Goal: Information Seeking & Learning: Learn about a topic

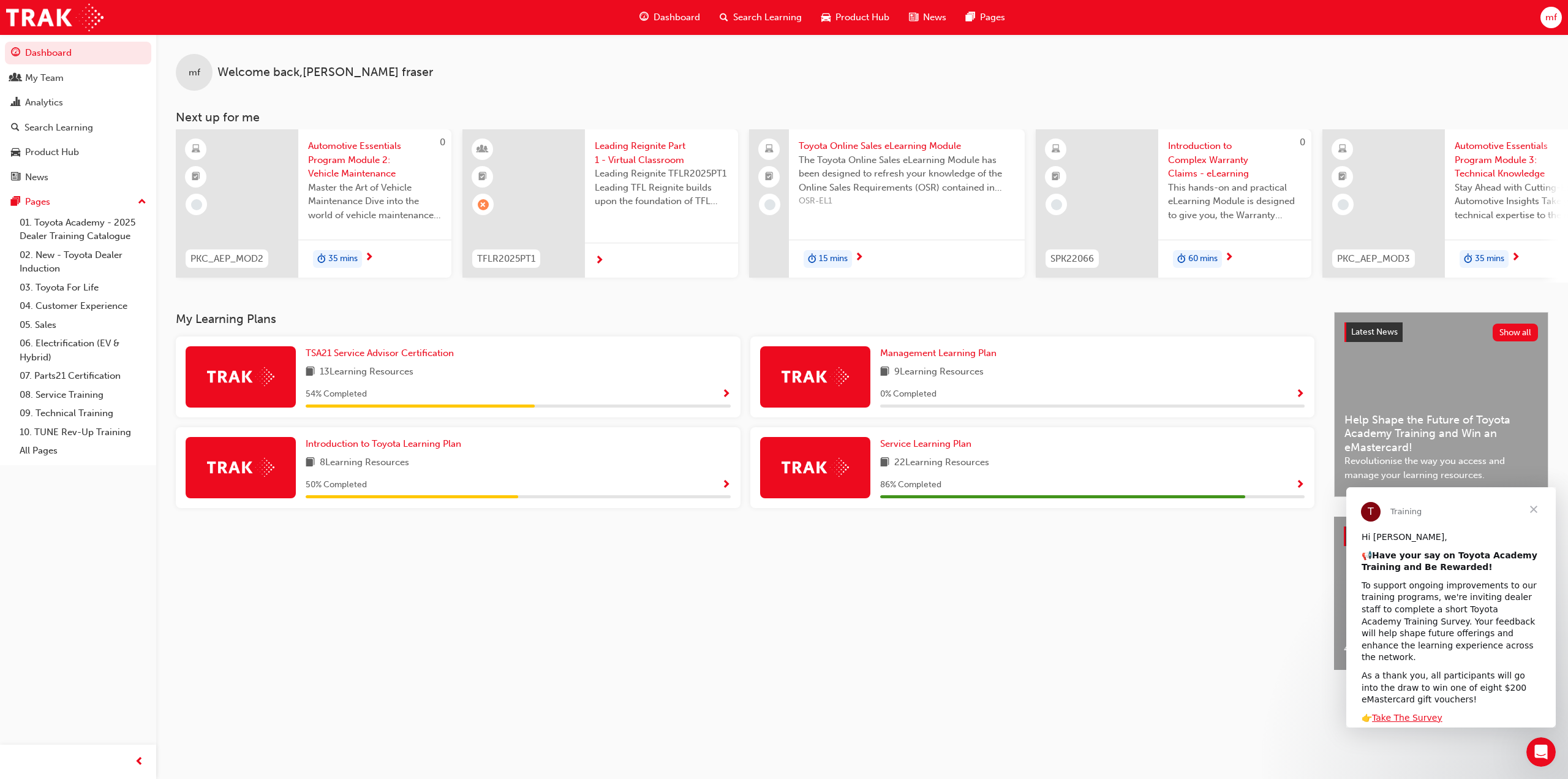
click at [780, 16] on span "Search Learning" at bounding box center [767, 17] width 68 height 14
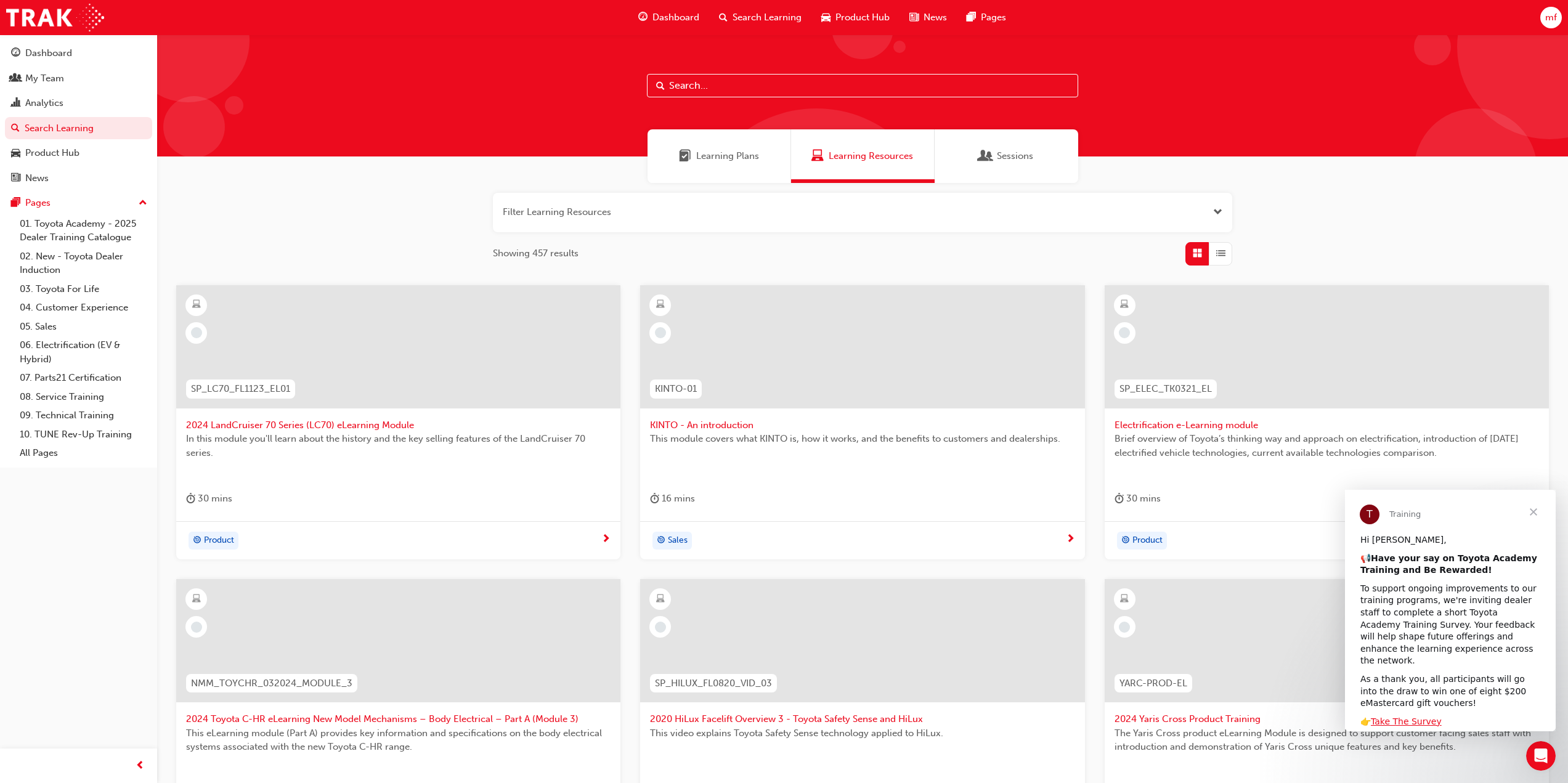
click at [713, 91] on input "text" at bounding box center [863, 86] width 432 height 23
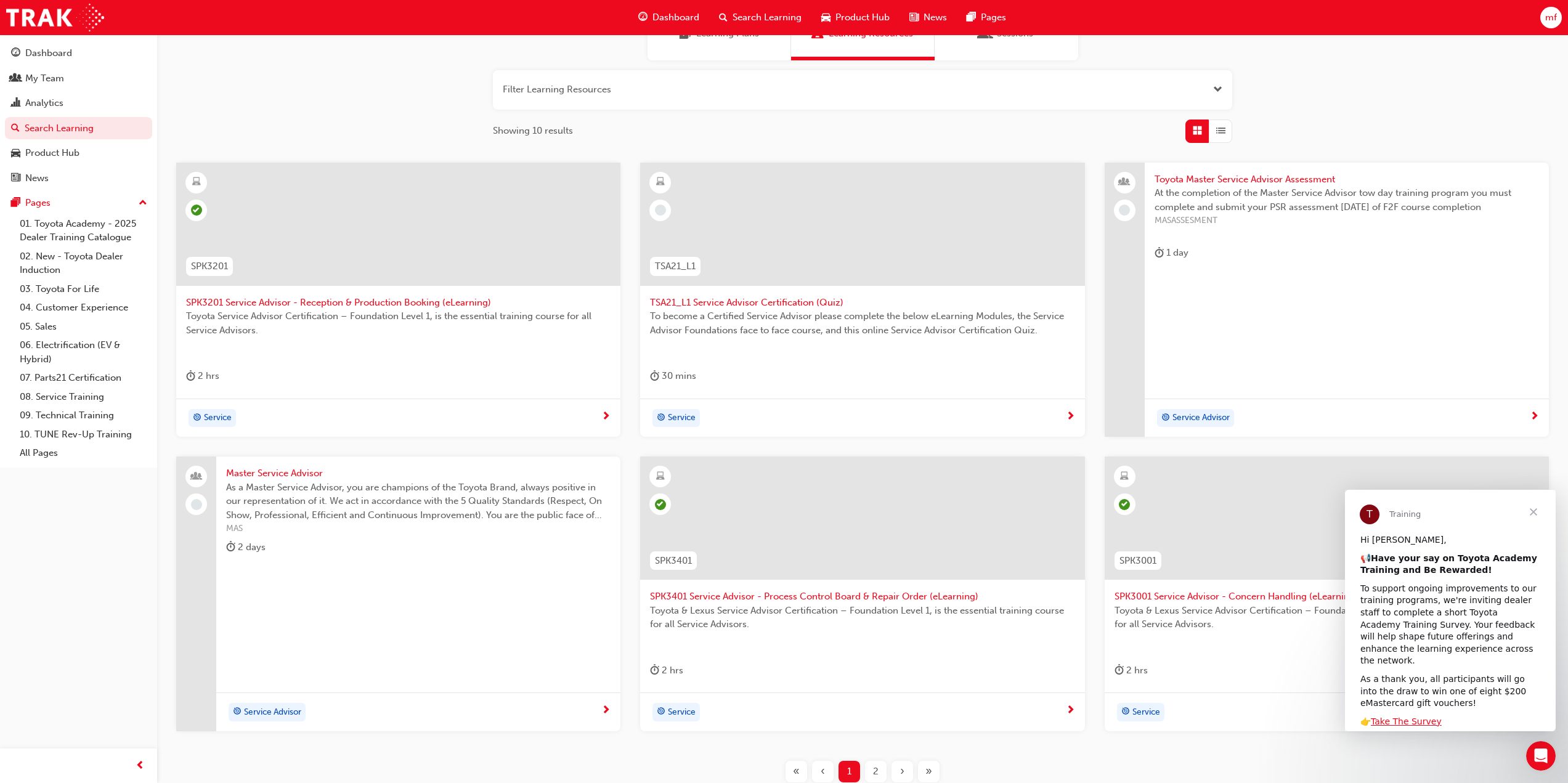
scroll to position [123, 0]
click at [1534, 509] on span "Close" at bounding box center [1534, 512] width 44 height 44
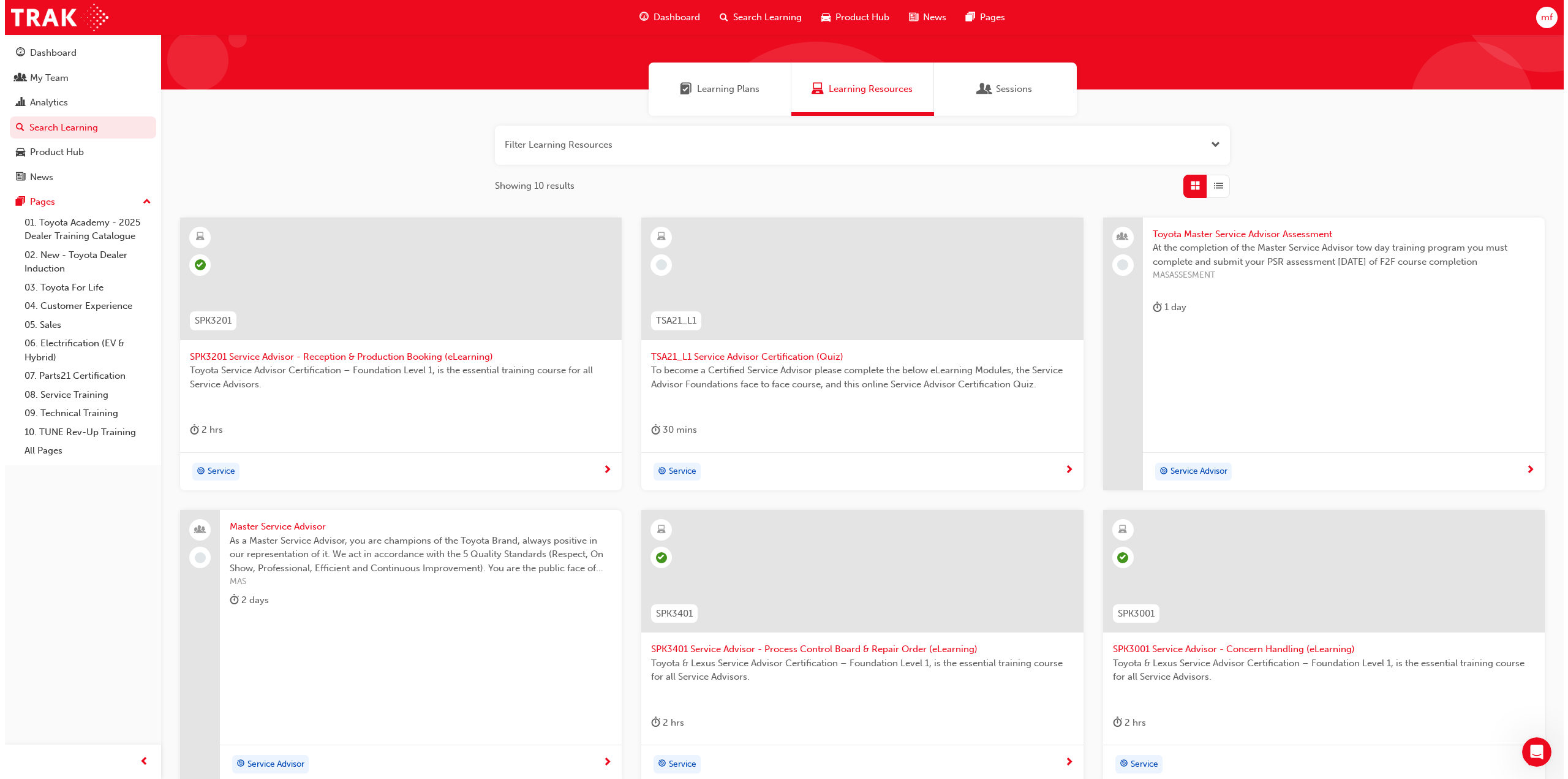
scroll to position [0, 0]
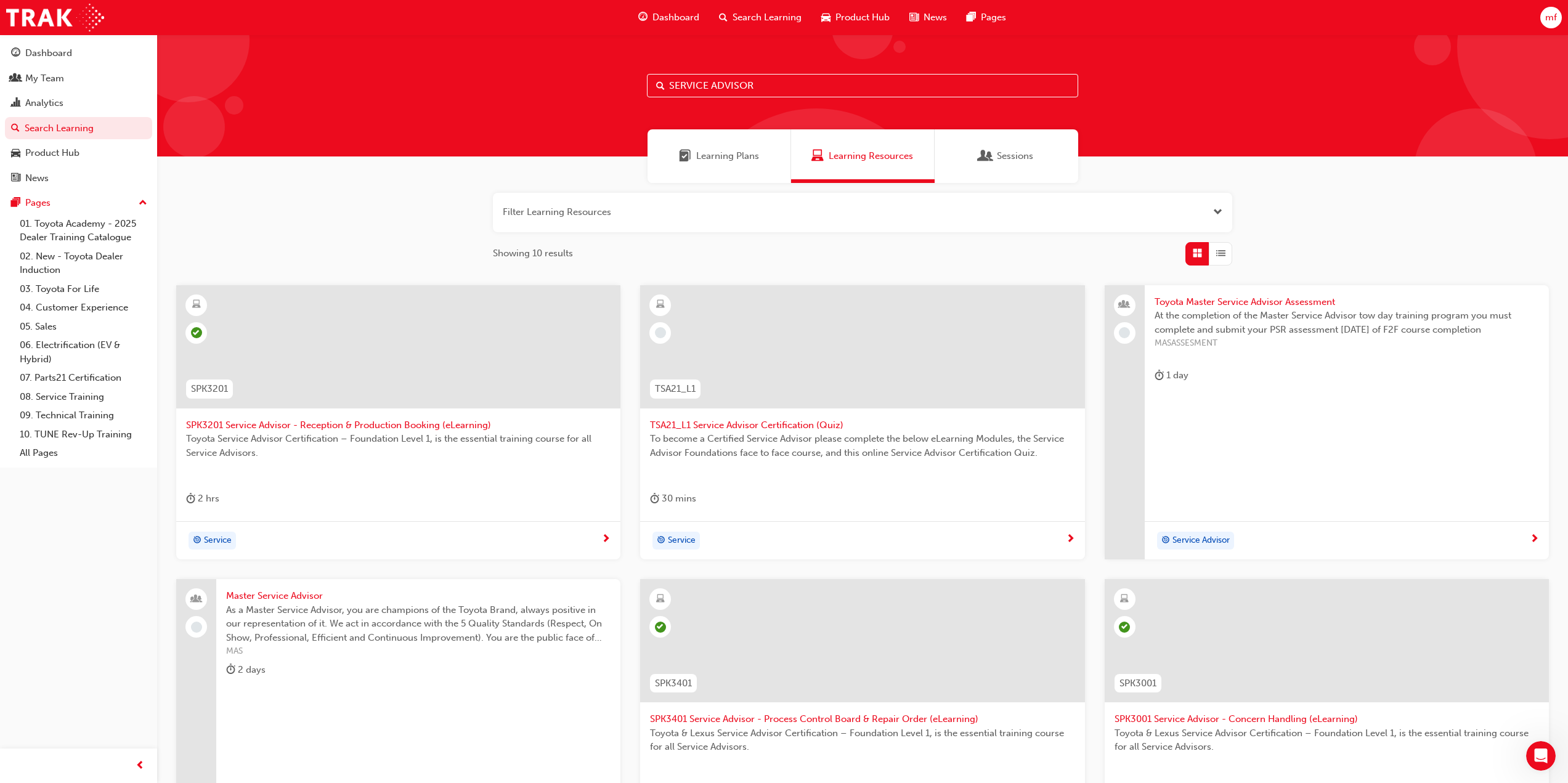
click at [776, 80] on input "SERVICE ADVISOR" at bounding box center [863, 86] width 432 height 23
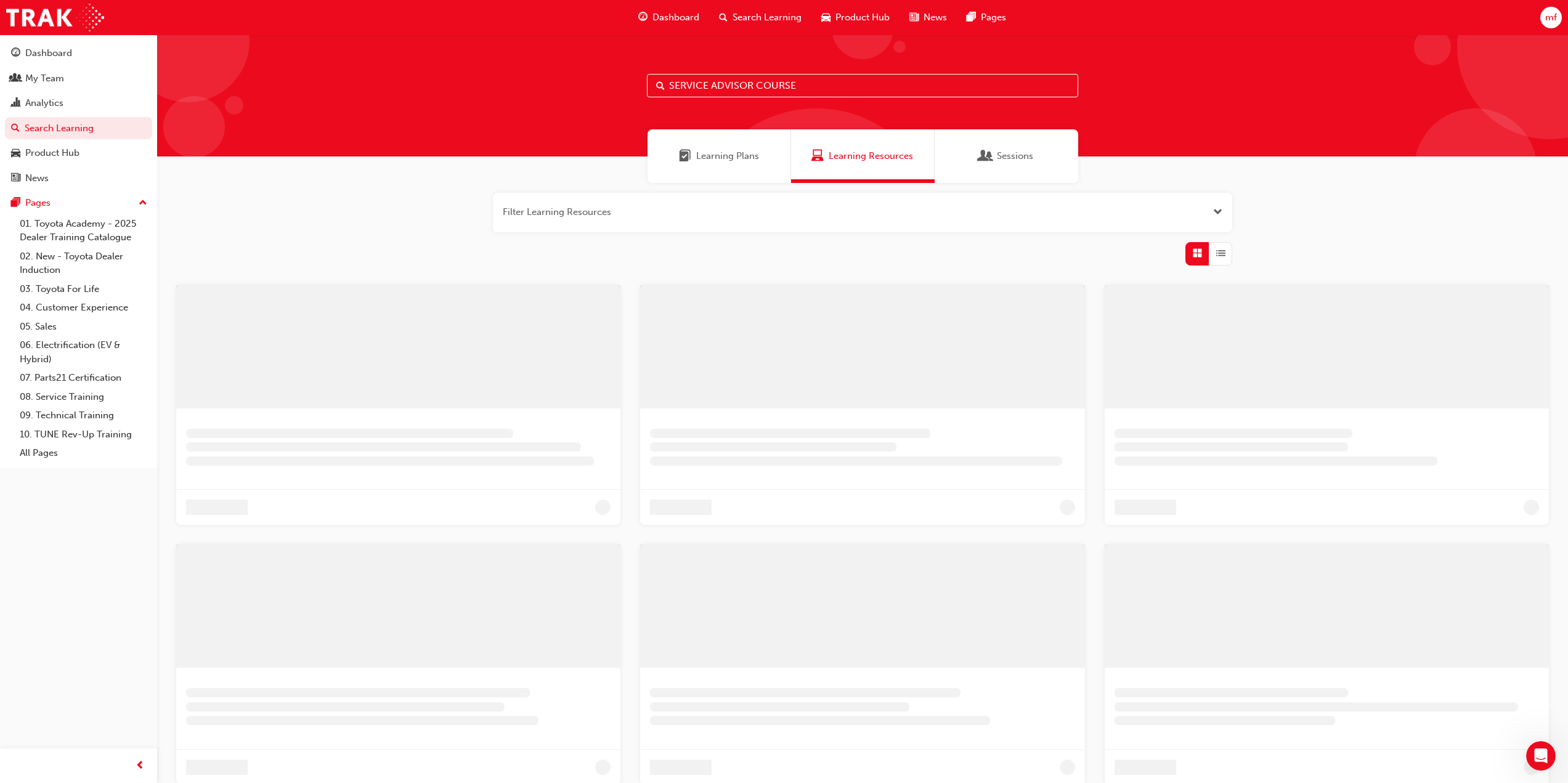
type input "SERVICE ADVISOR COURSE"
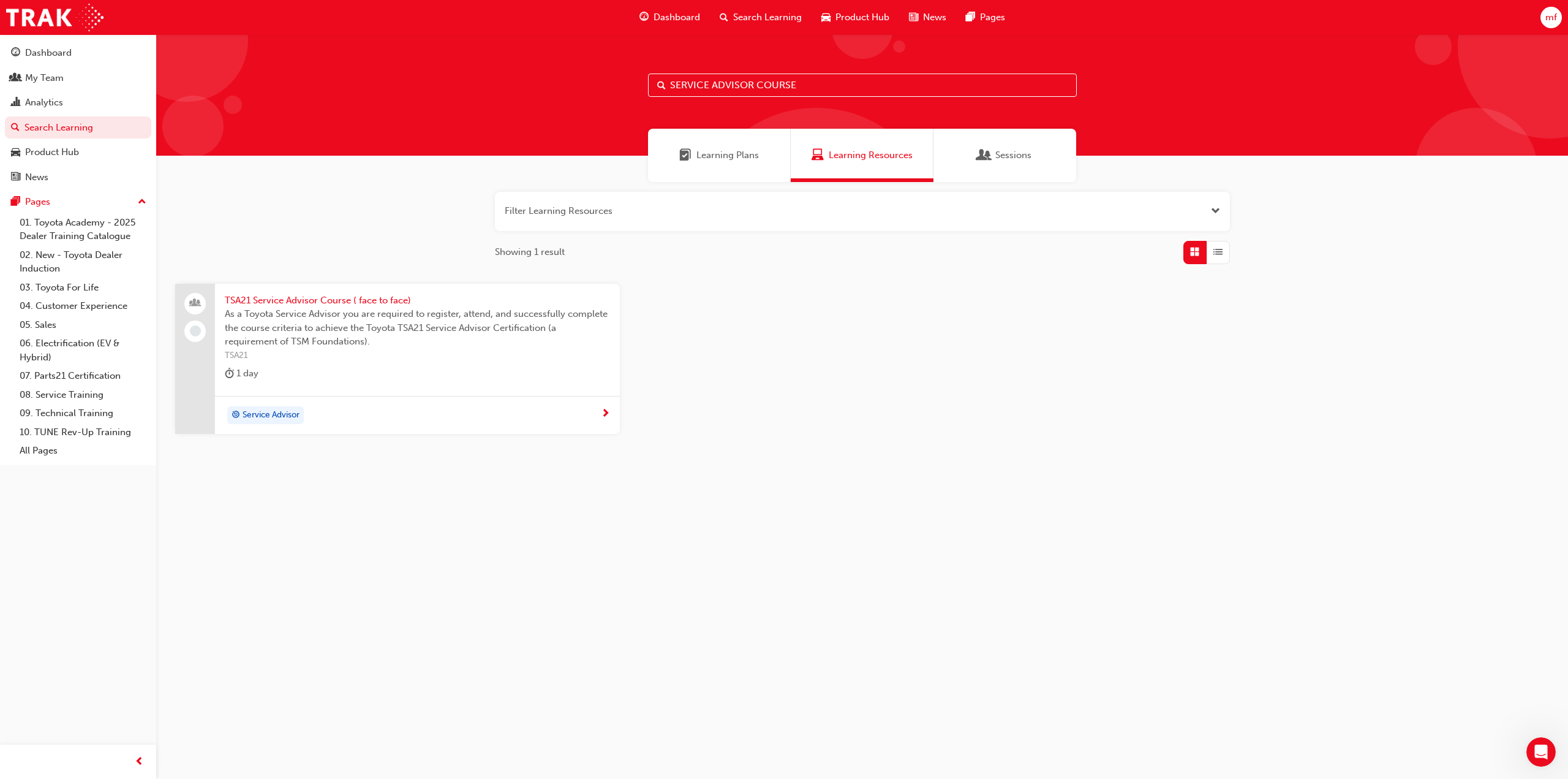
click at [296, 305] on span "TSA21 Service Advisor Course ( face to face)" at bounding box center [417, 301] width 385 height 14
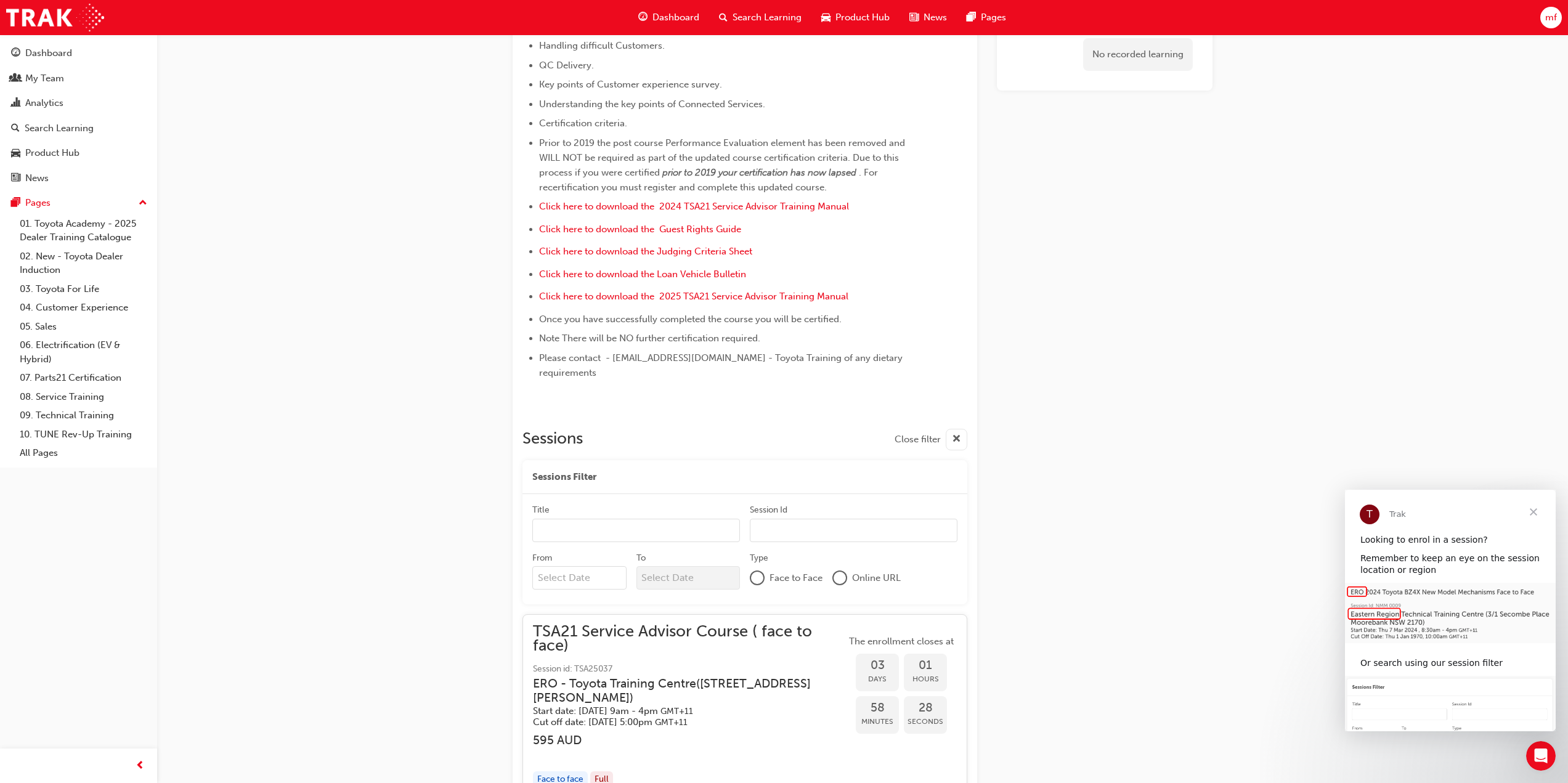
scroll to position [615, 0]
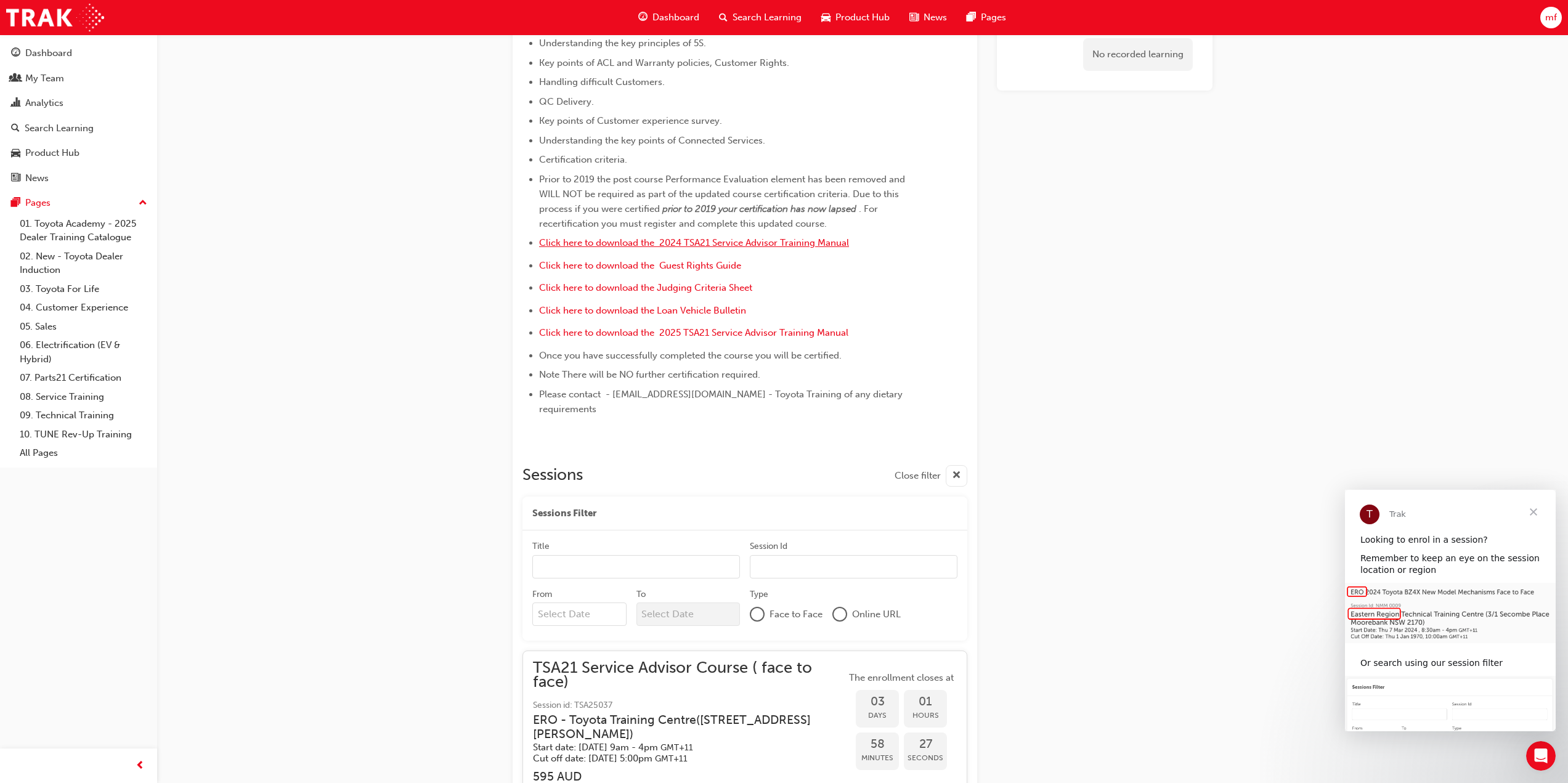
click at [776, 248] on span "Click here to download the 2024 TSA21 Service Advisor Training Manual" at bounding box center [694, 243] width 310 height 11
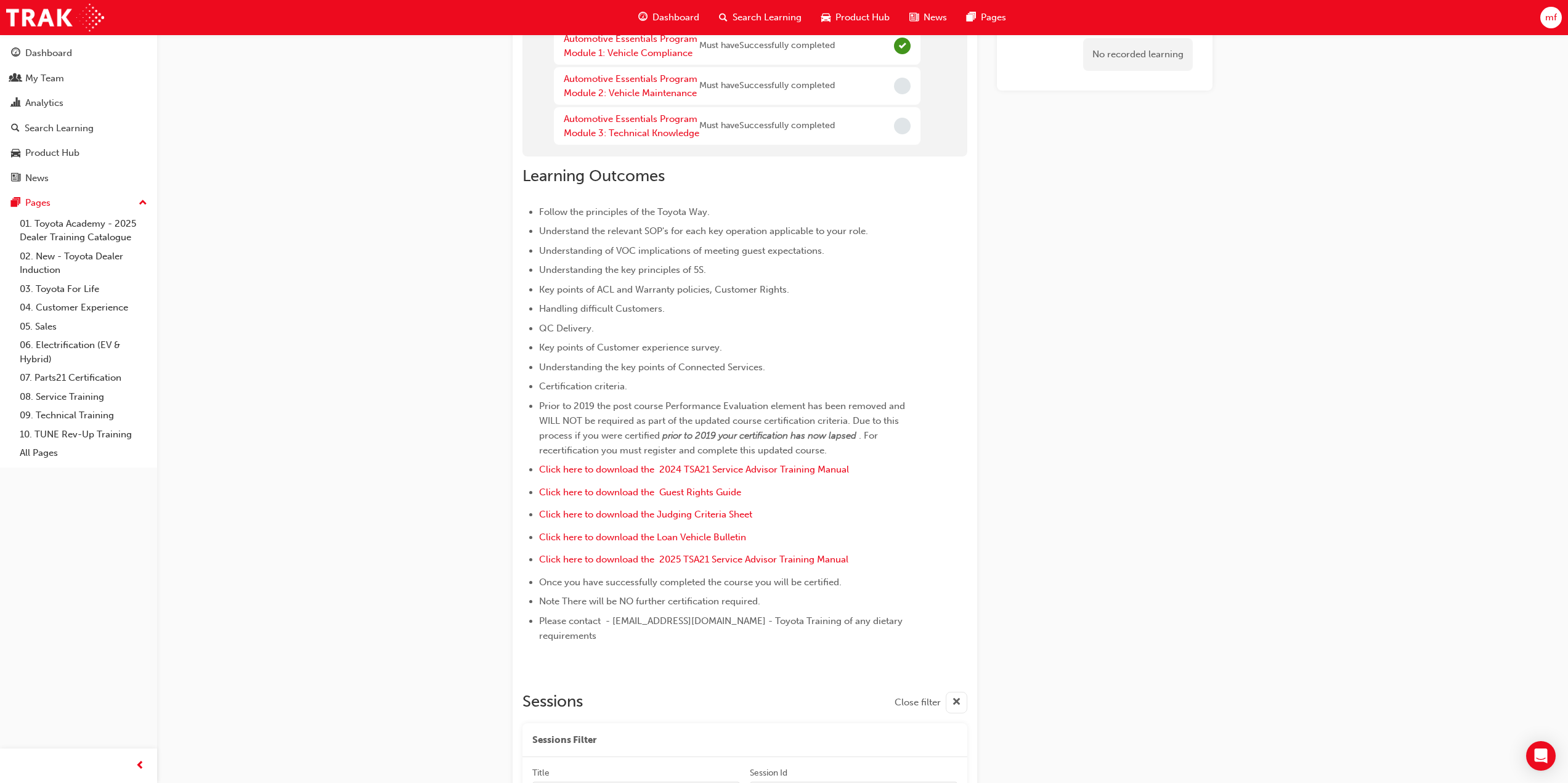
scroll to position [389, 0]
click at [715, 497] on span "Click here to download the Guest Rights Guide" at bounding box center [640, 491] width 202 height 11
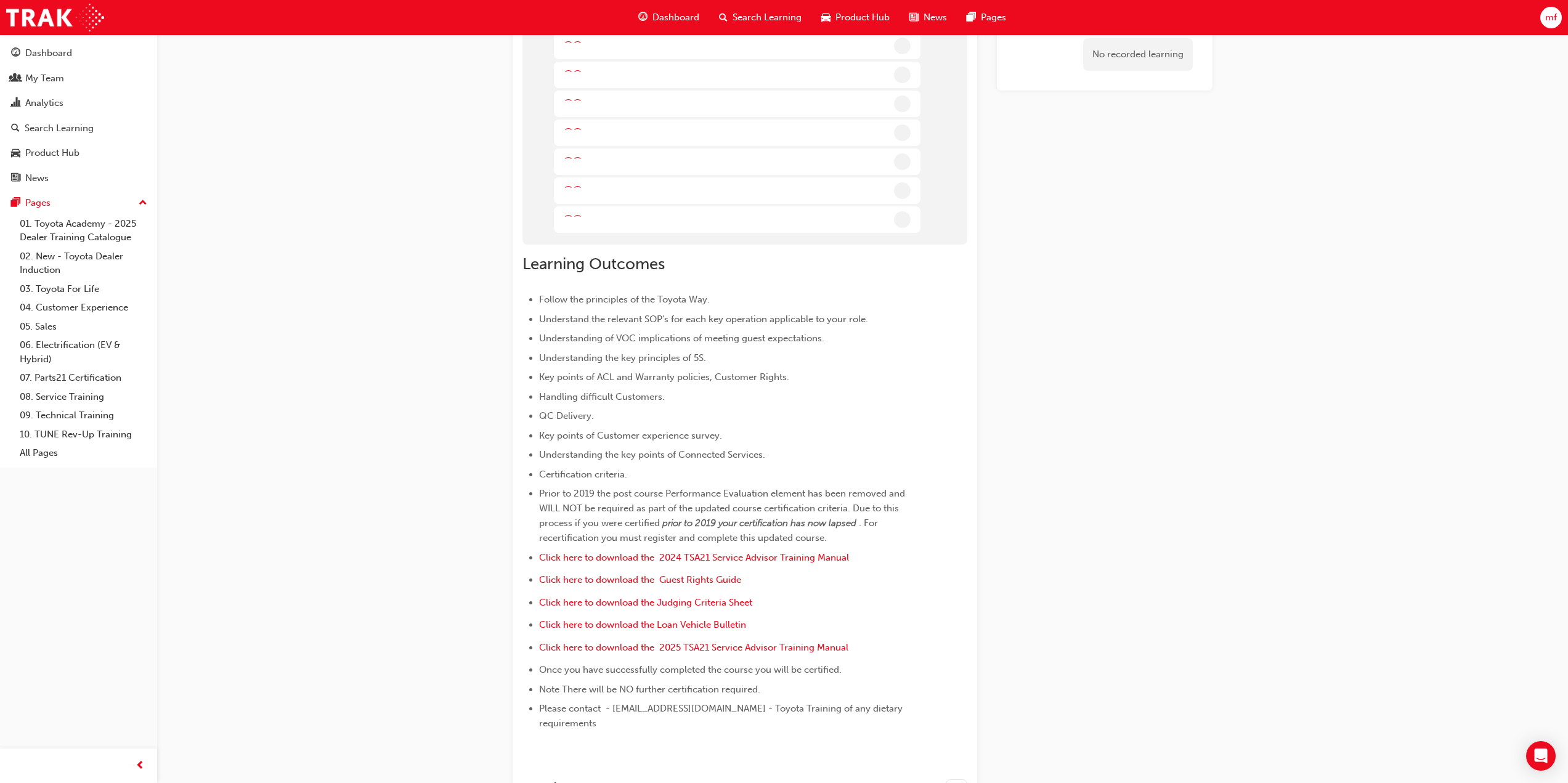
scroll to position [553, 0]
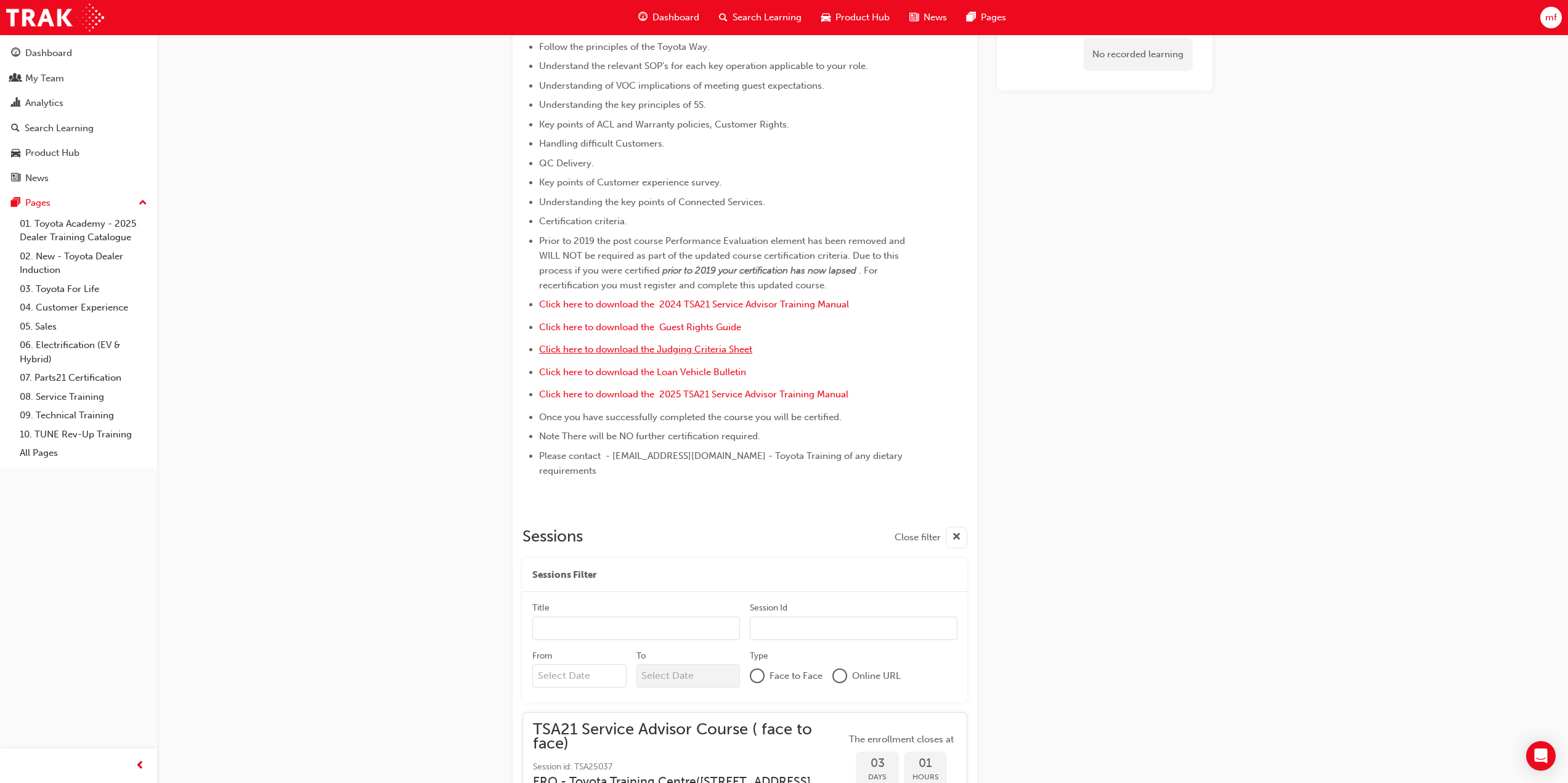
click at [718, 355] on span "Click here to download the Judging Criteria Sheet" at bounding box center [646, 349] width 213 height 11
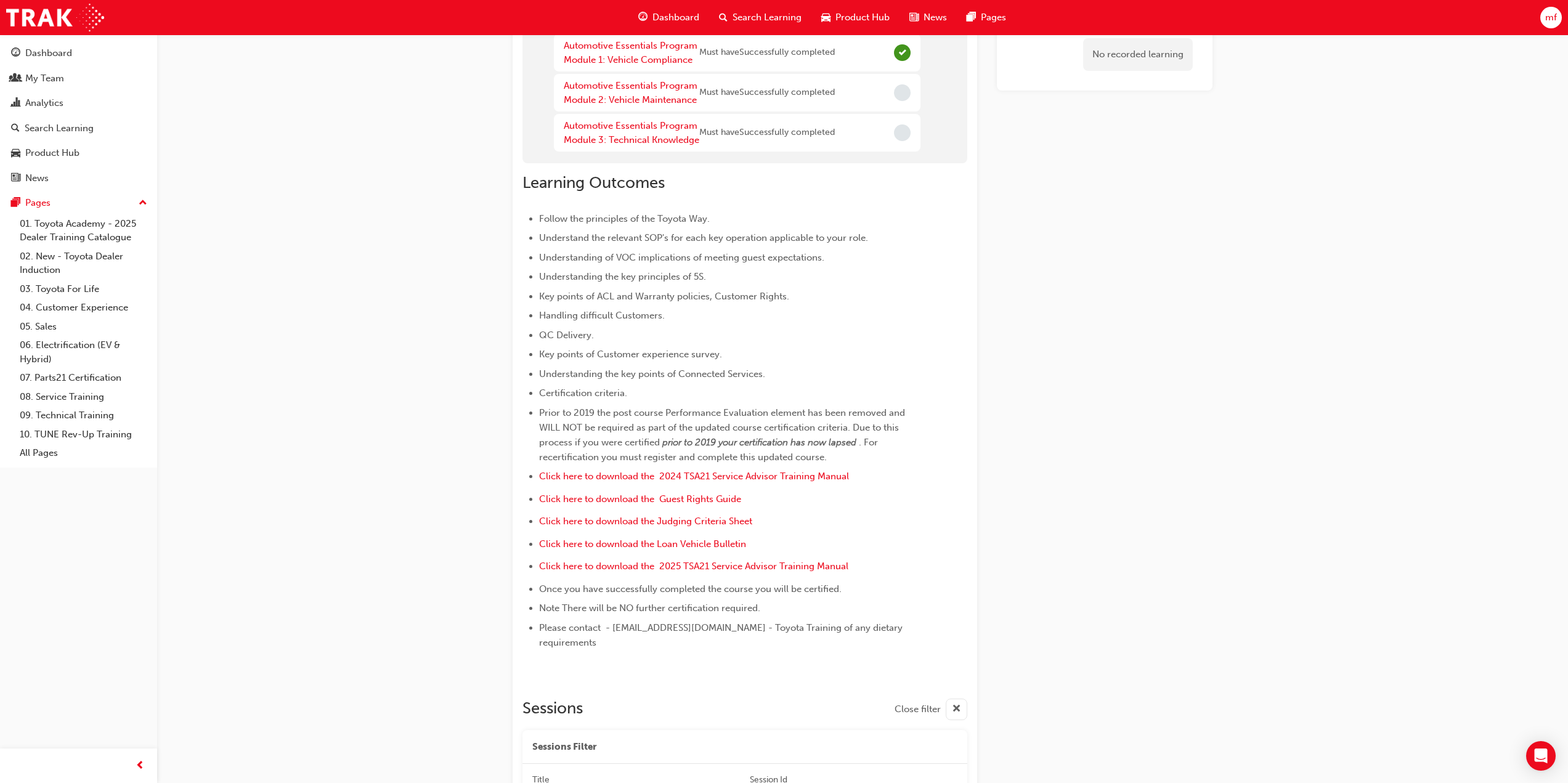
scroll to position [553, 0]
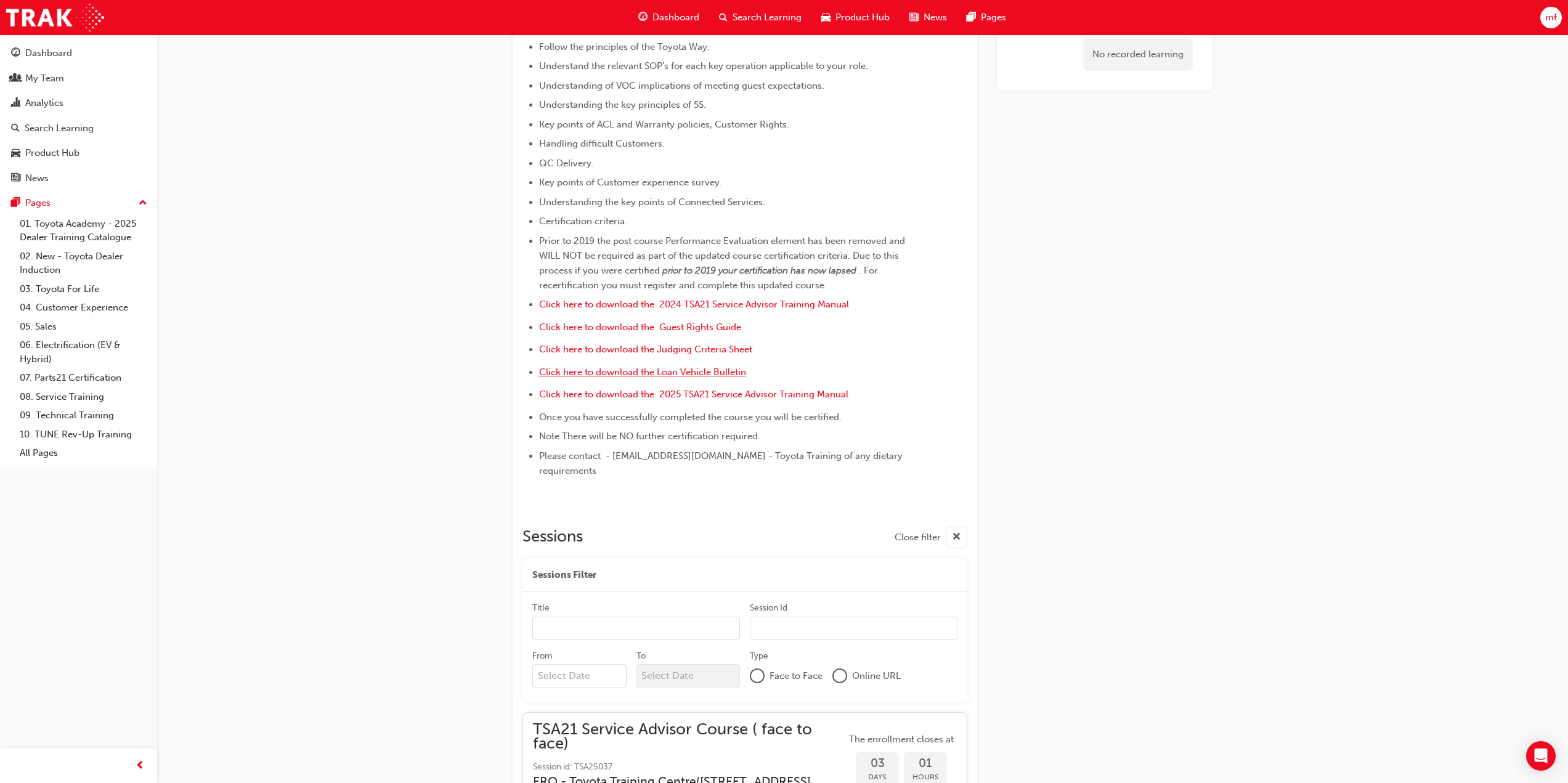
click at [724, 378] on span "Click here to download the Loan Vehicle Bulletin" at bounding box center [643, 372] width 207 height 11
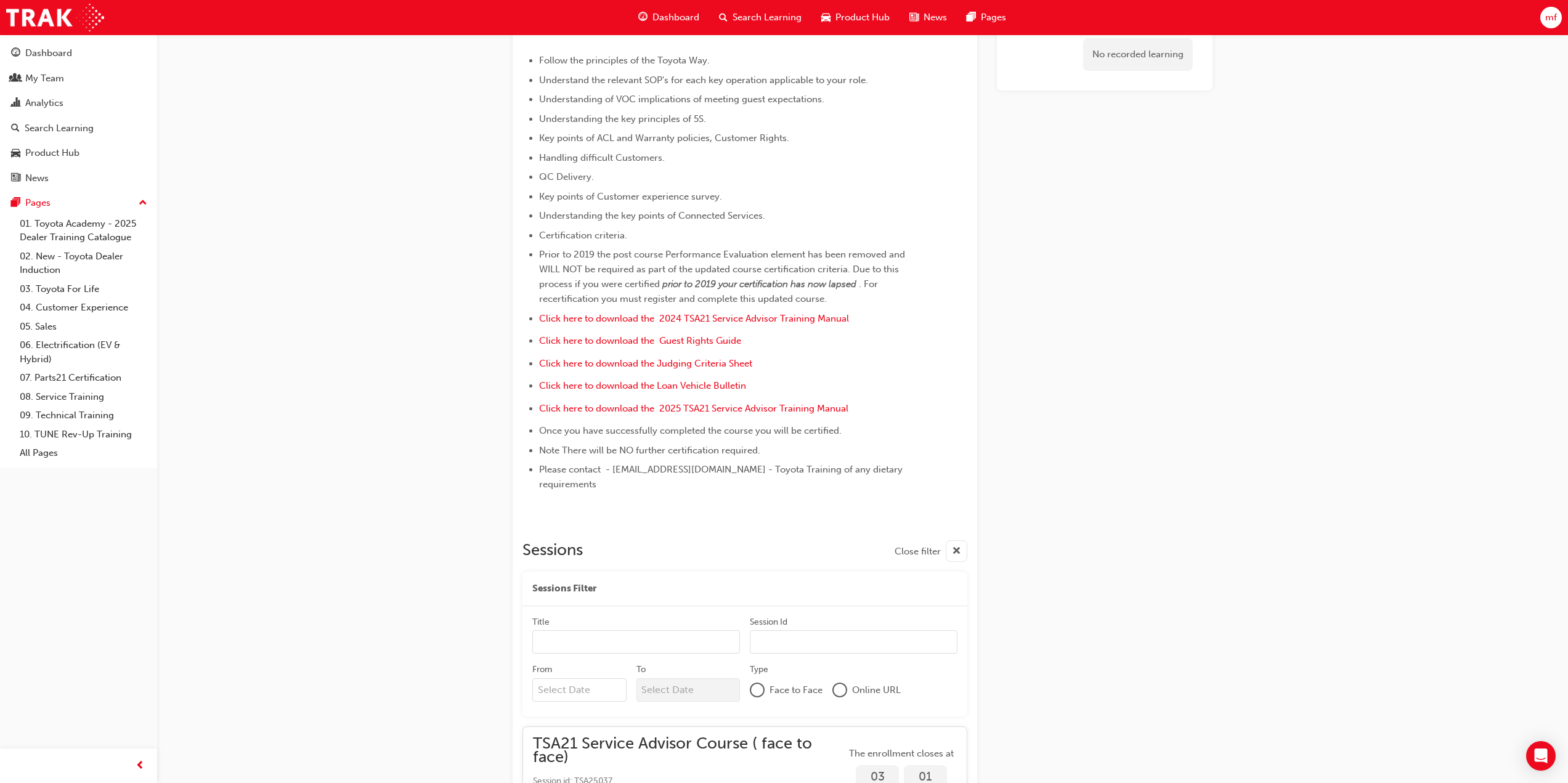
scroll to position [553, 0]
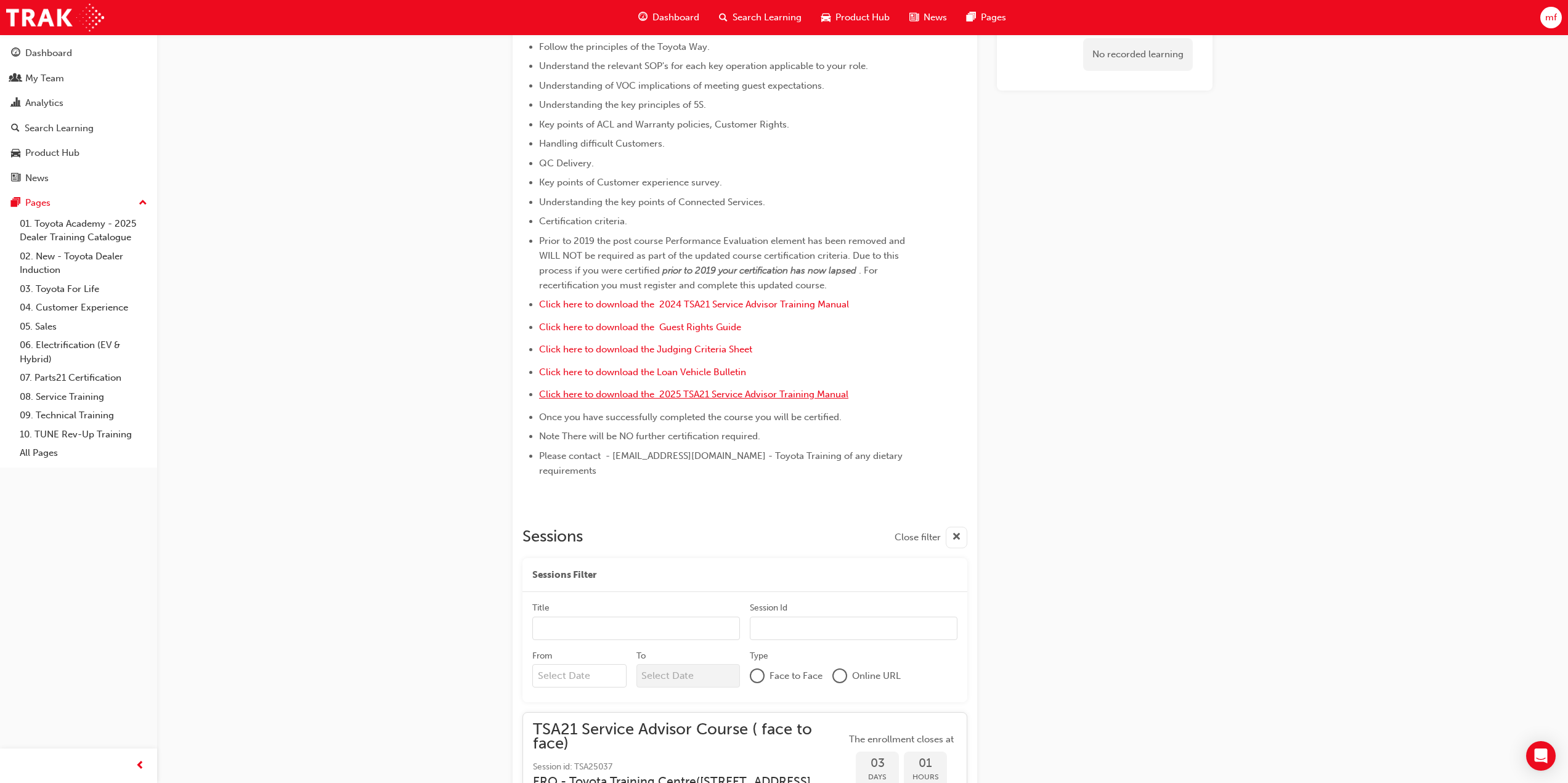
click at [790, 400] on span "Click here to download the 2025 TSA21 Service Advisor Training Manual" at bounding box center [694, 394] width 310 height 11
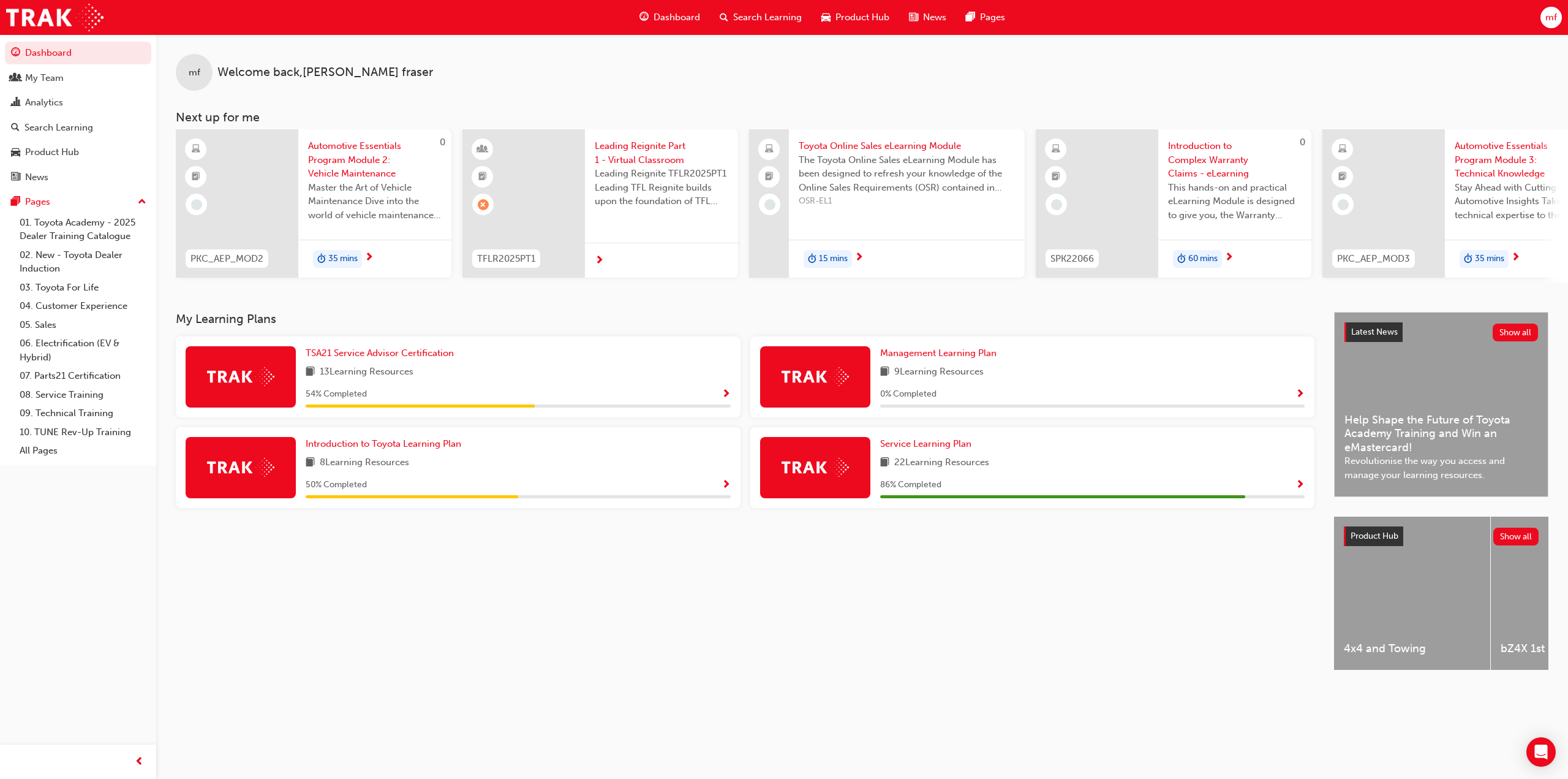
click at [774, 17] on span "Search Learning" at bounding box center [767, 17] width 68 height 14
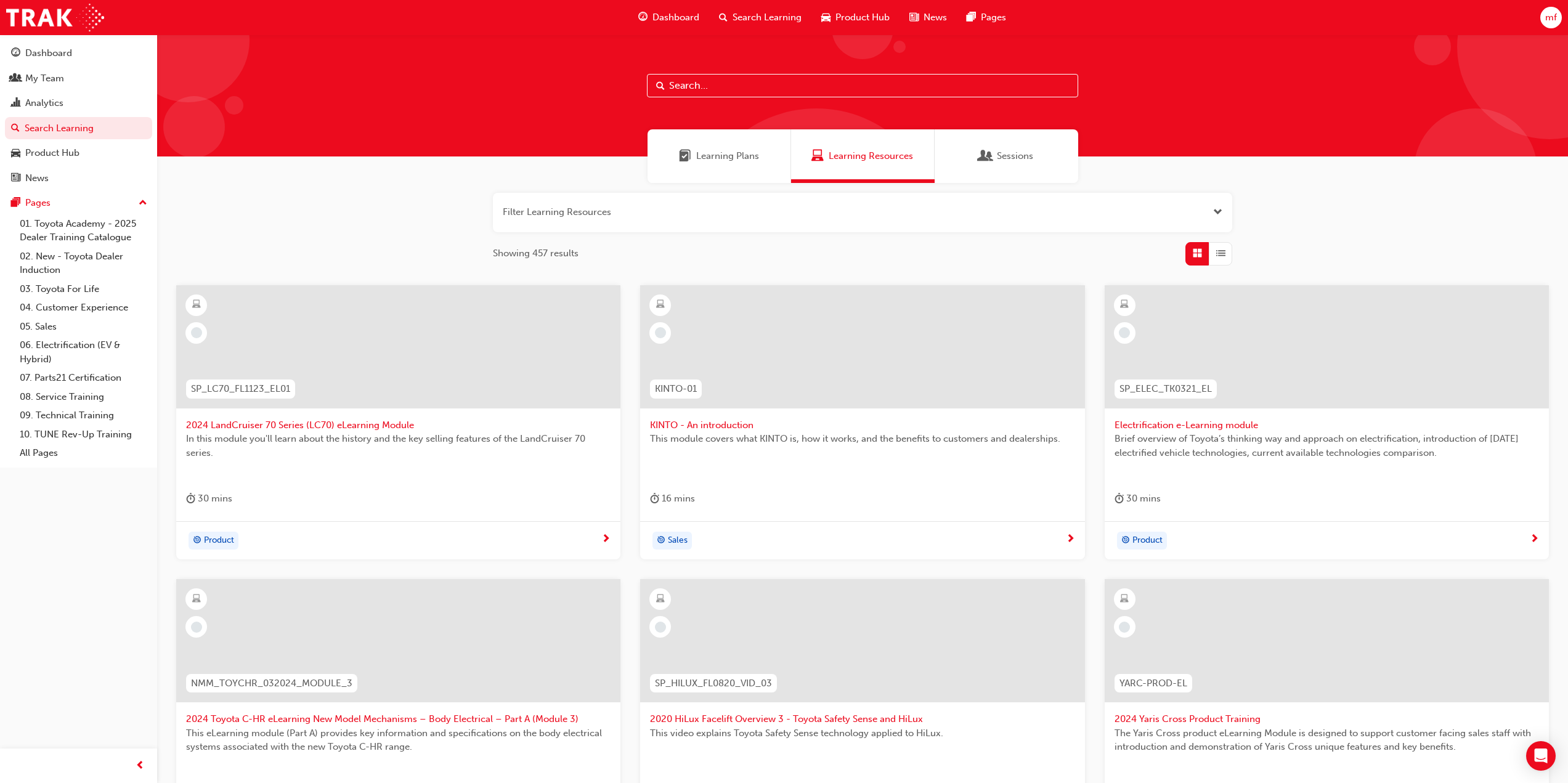
click at [729, 86] on input "text" at bounding box center [863, 86] width 432 height 23
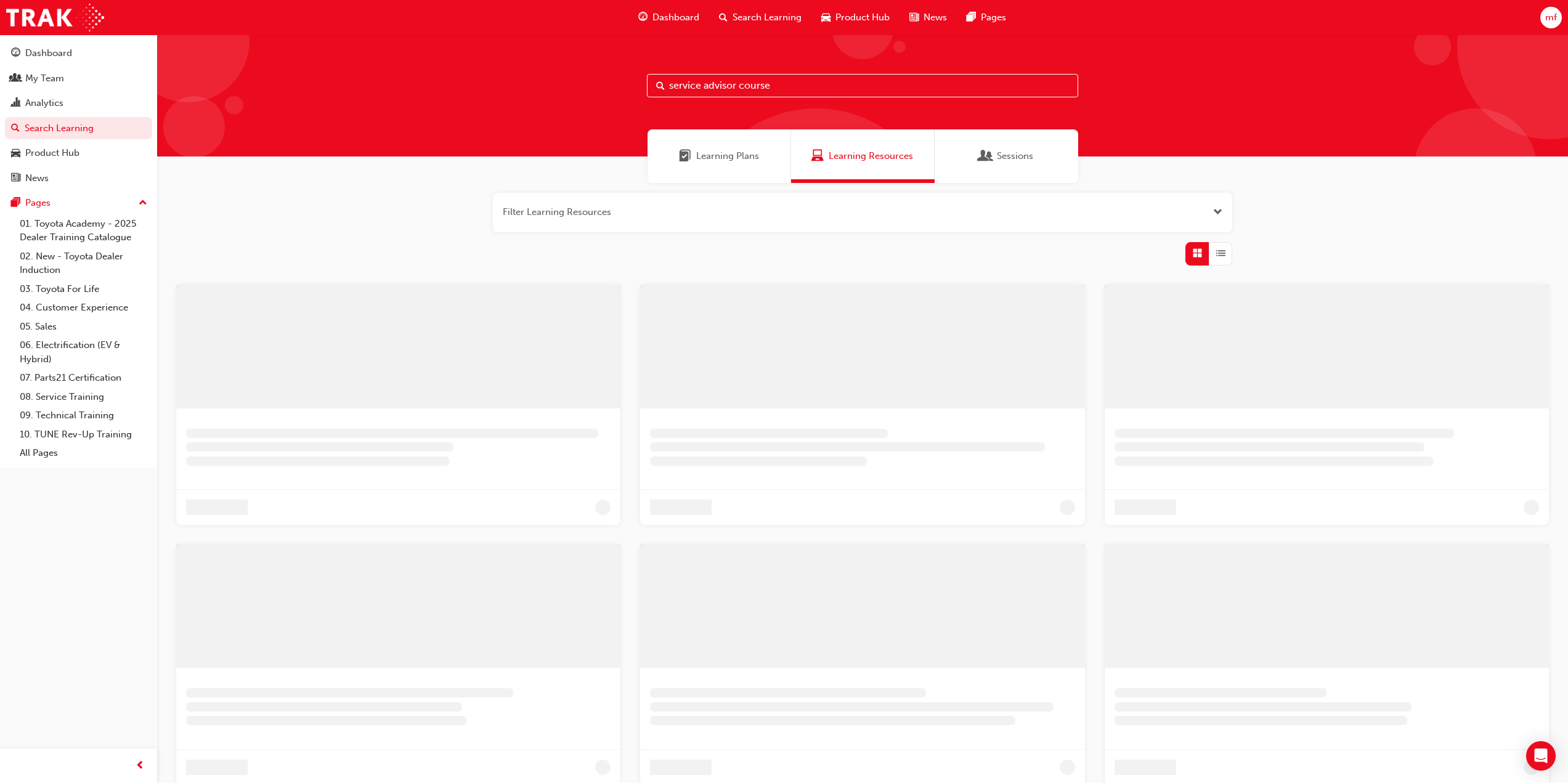
type input "service advisor course"
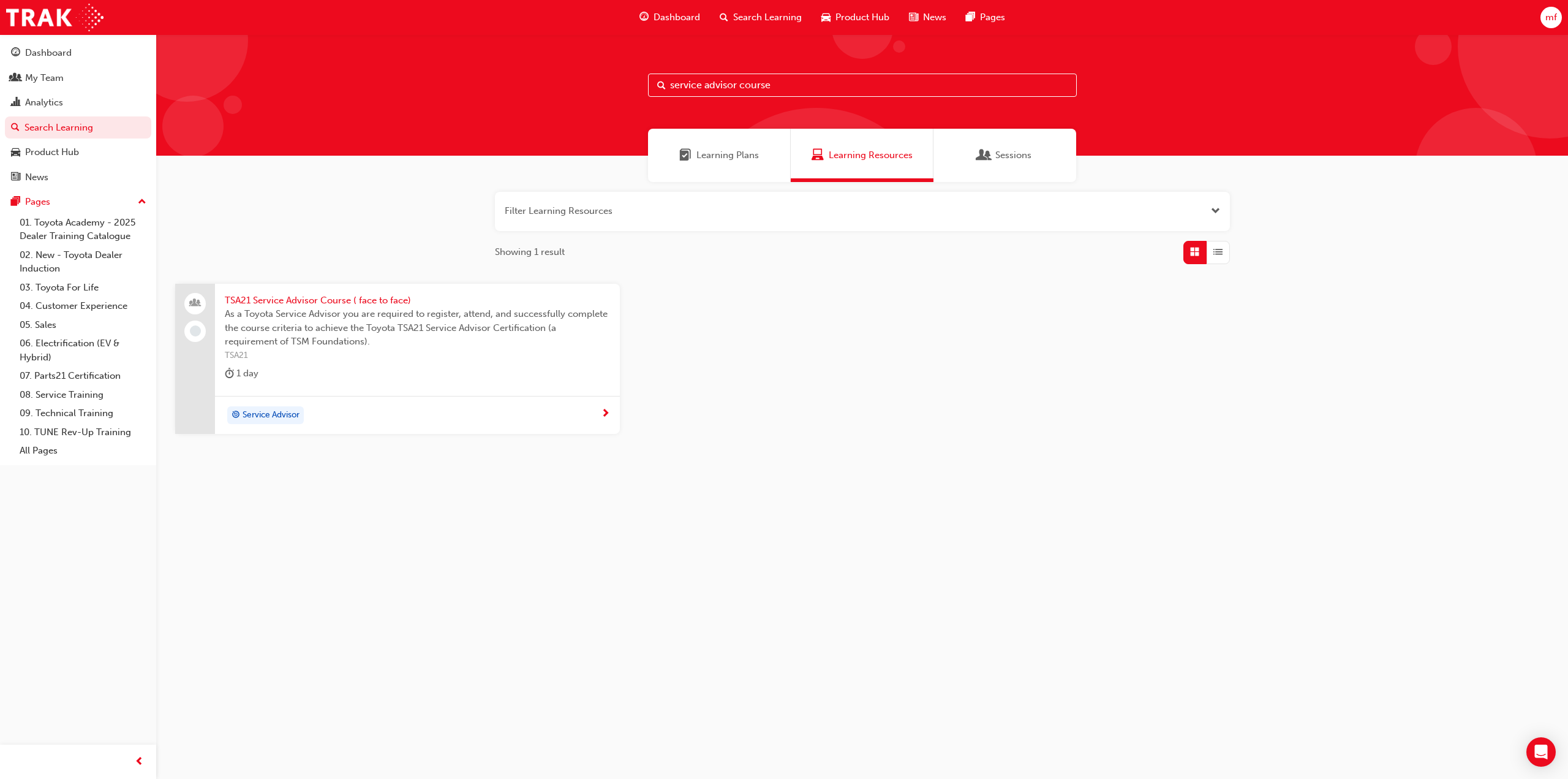
click at [385, 302] on span "TSA21 Service Advisor Course ( face to face)" at bounding box center [417, 301] width 385 height 14
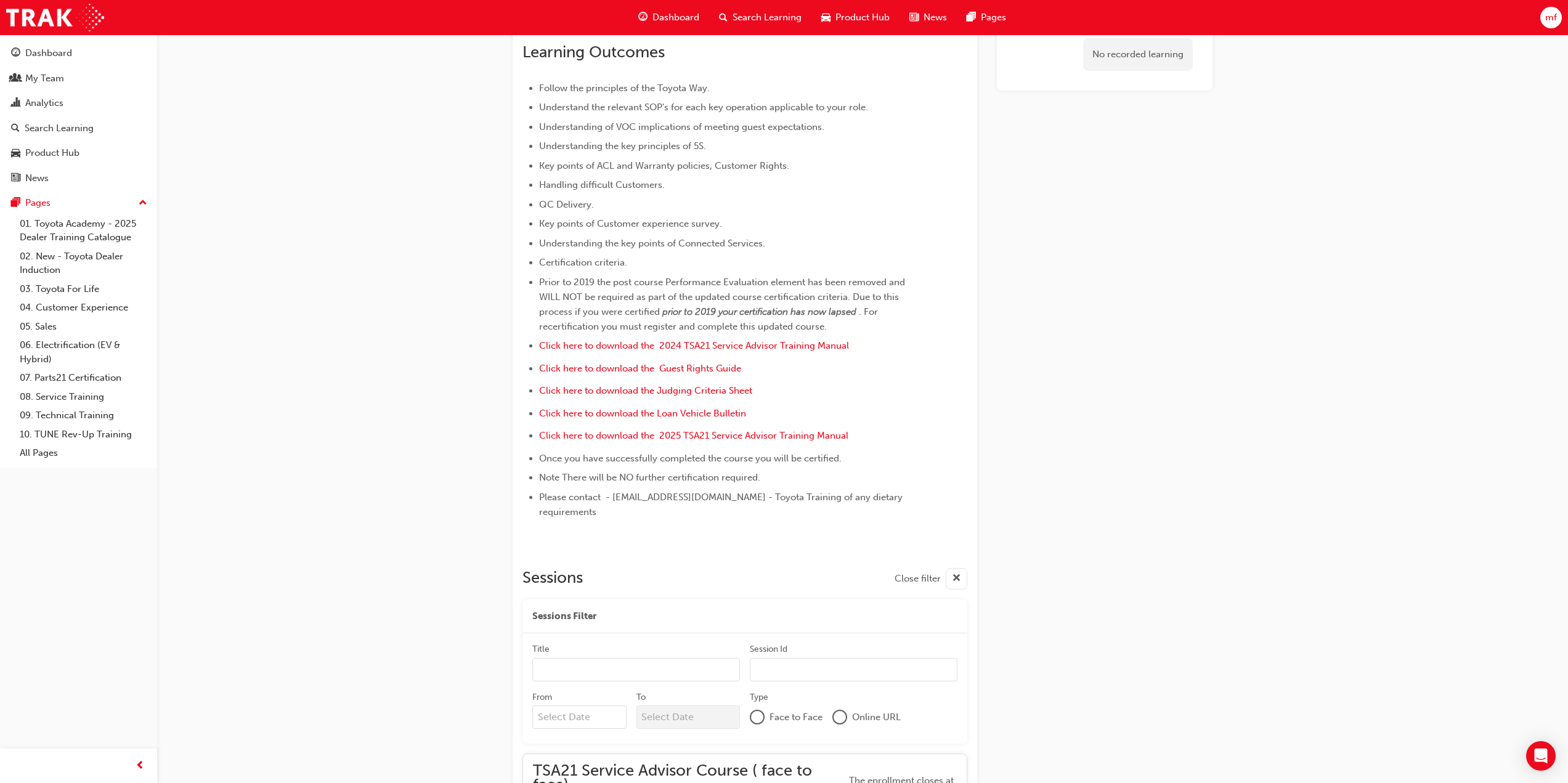
scroll to position [574, 0]
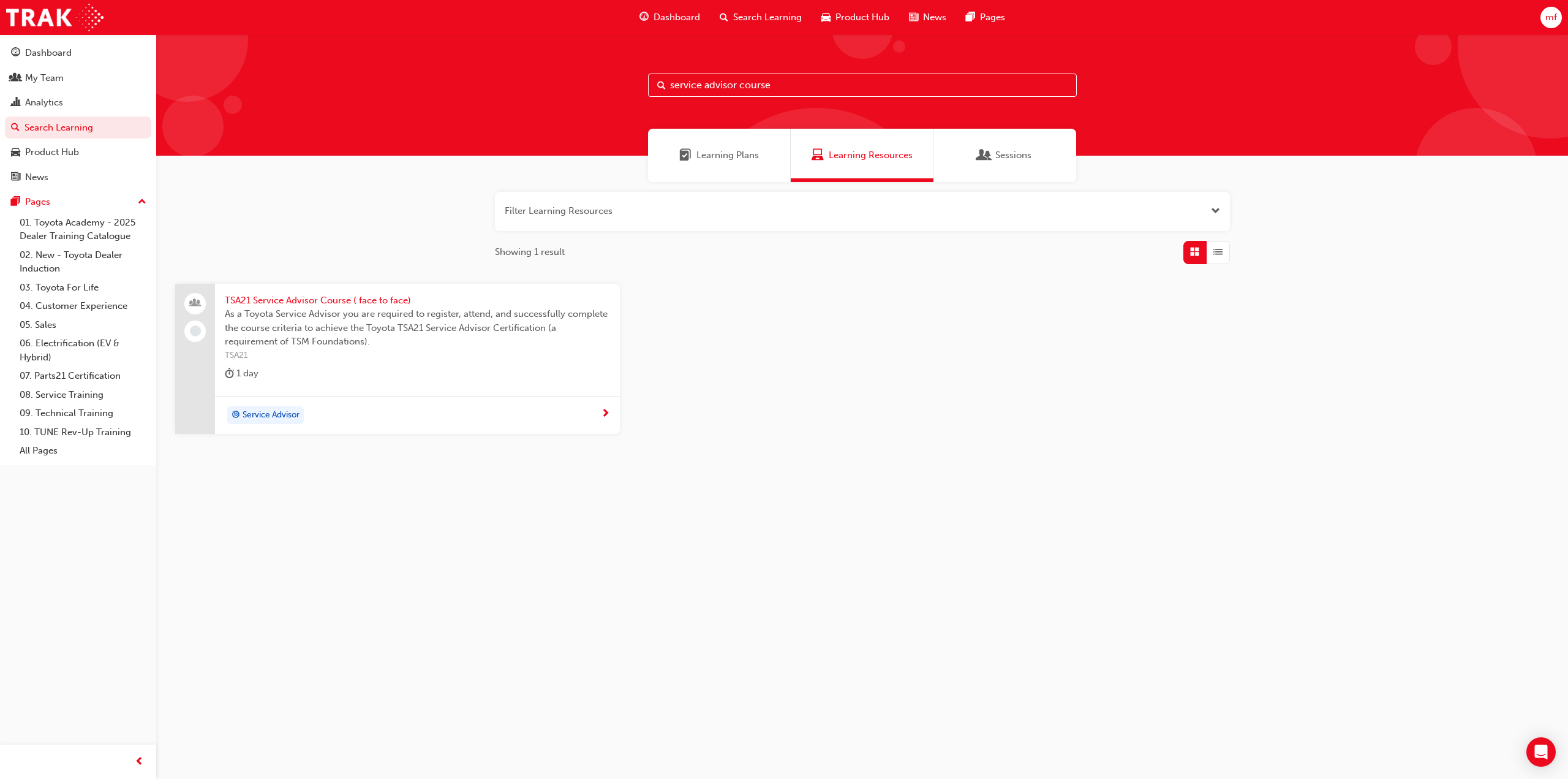
drag, startPoint x: 785, startPoint y: 88, endPoint x: 738, endPoint y: 81, distance: 47.5
click at [738, 81] on input "service advisor course" at bounding box center [862, 85] width 429 height 23
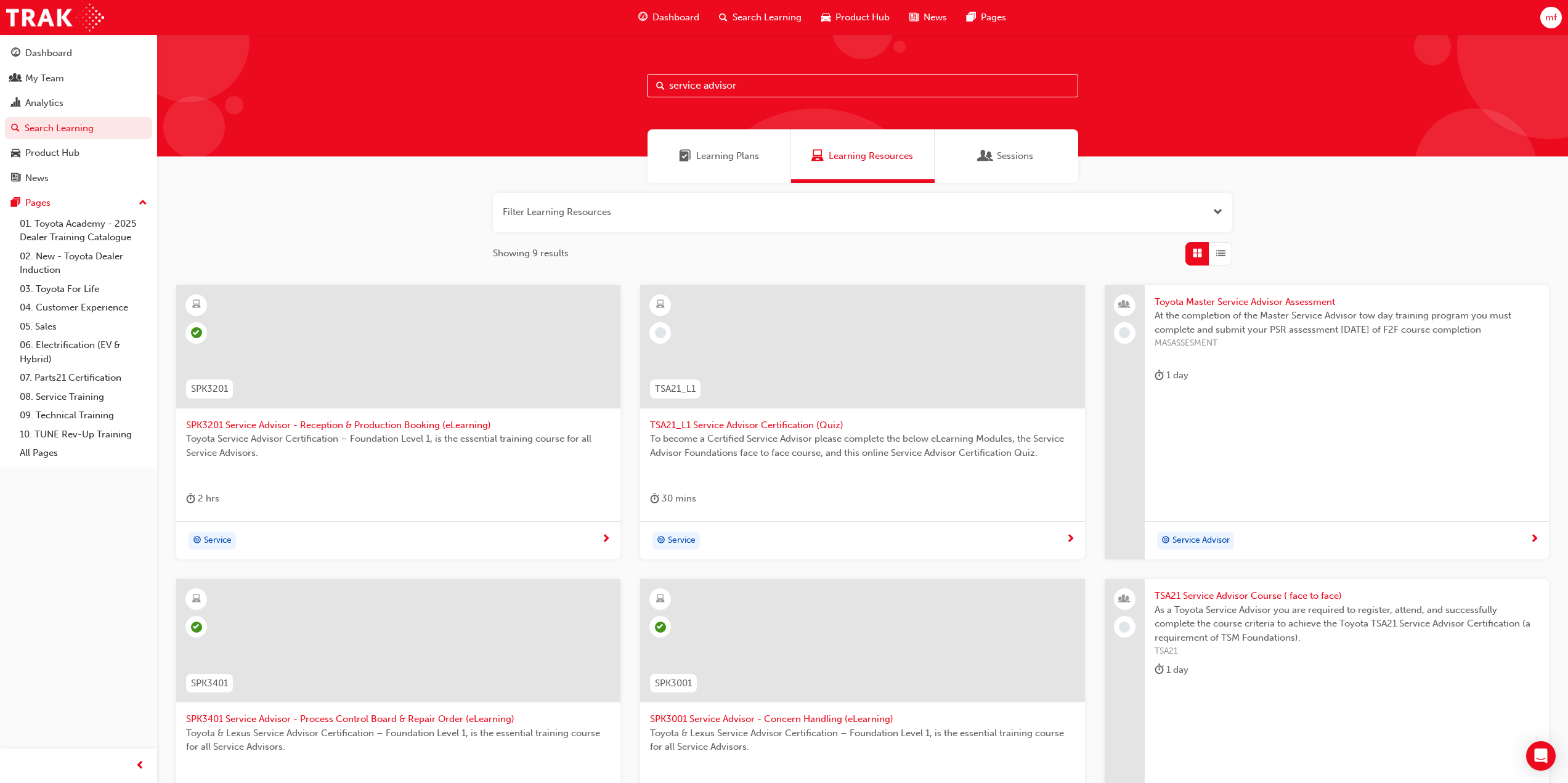
type input "service advisor"
